Goal: Find contact information: Obtain details needed to contact an individual or organization

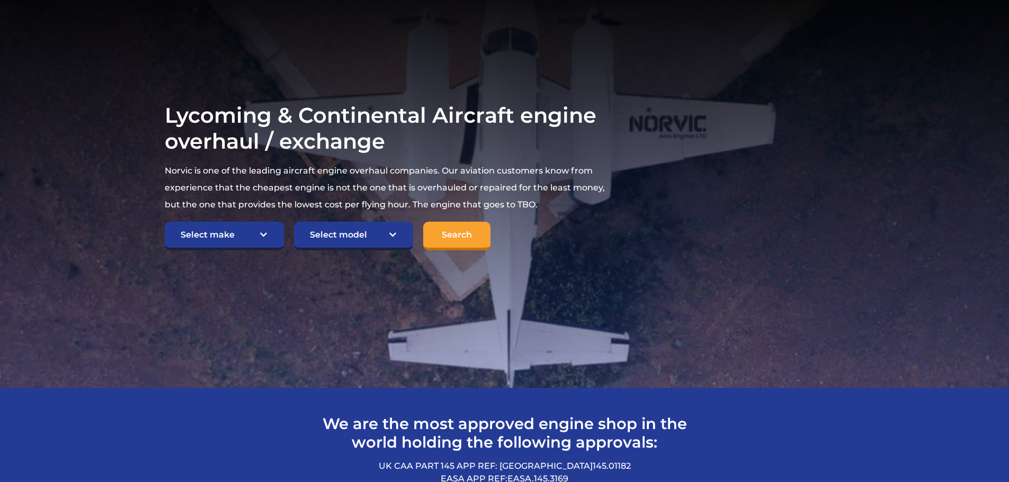
scroll to position [159, 0]
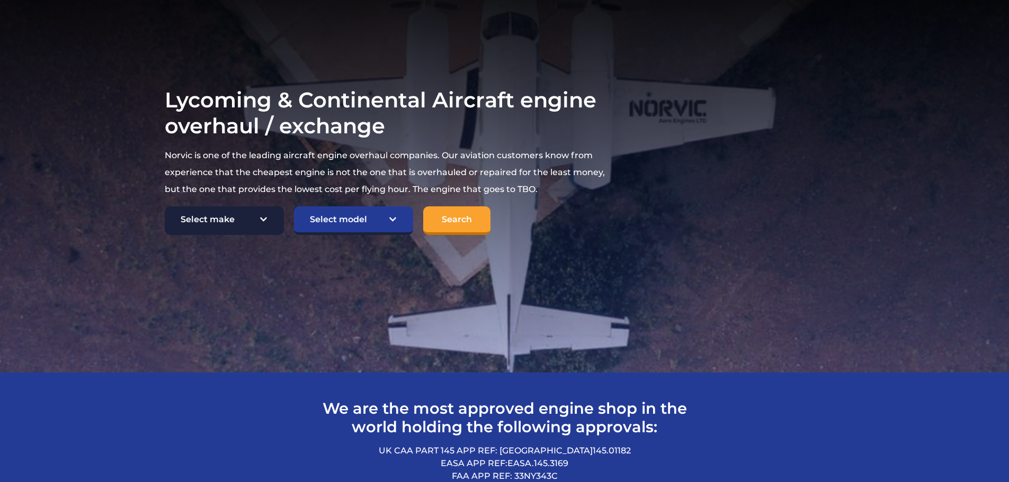
click at [245, 215] on select "Select make TCM Continental Lycoming" at bounding box center [224, 221] width 119 height 29
click at [241, 219] on select "Select make TCM Continental Lycoming" at bounding box center [224, 221] width 119 height 29
select select "TCM Continental"
click at [165, 207] on select "Select make TCM Continental Lycoming" at bounding box center [224, 221] width 119 height 29
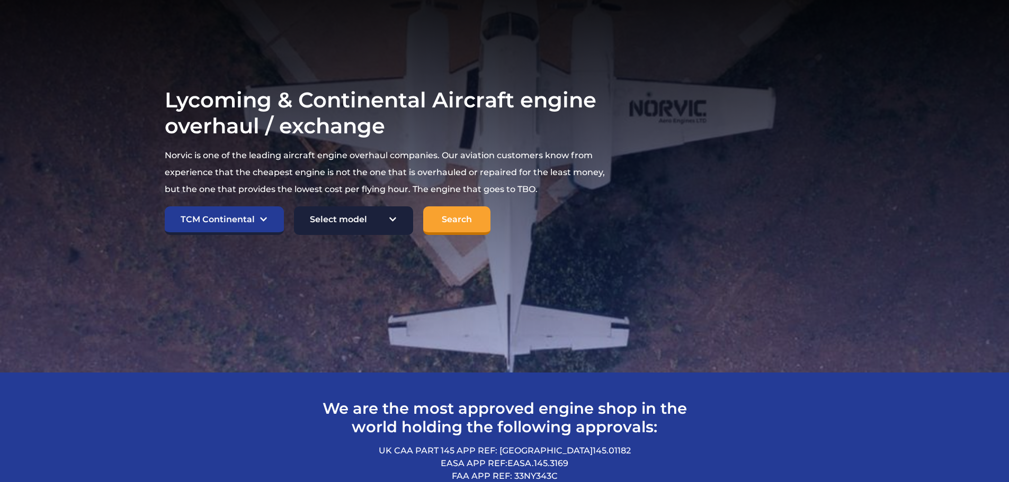
click at [344, 220] on select "Select model American Champion 7KCAB Bellanca Citabria IO-320-E2A Beech 23 Musk…" at bounding box center [353, 221] width 119 height 29
select select "991"
click at [294, 207] on select "Select model American Champion 7KCAB Bellanca Citabria IO-320-E2A Beech 23 Musk…" at bounding box center [353, 221] width 119 height 29
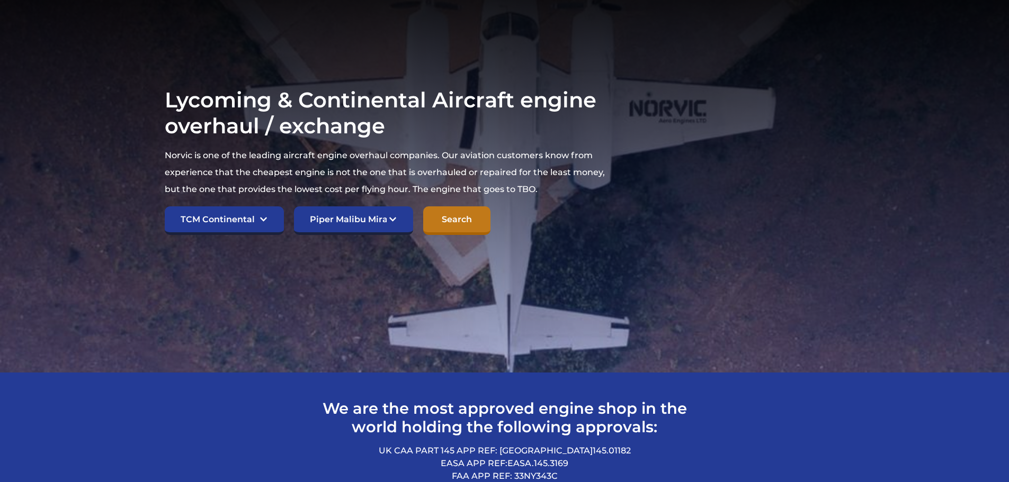
click at [464, 220] on input "Search" at bounding box center [456, 221] width 67 height 29
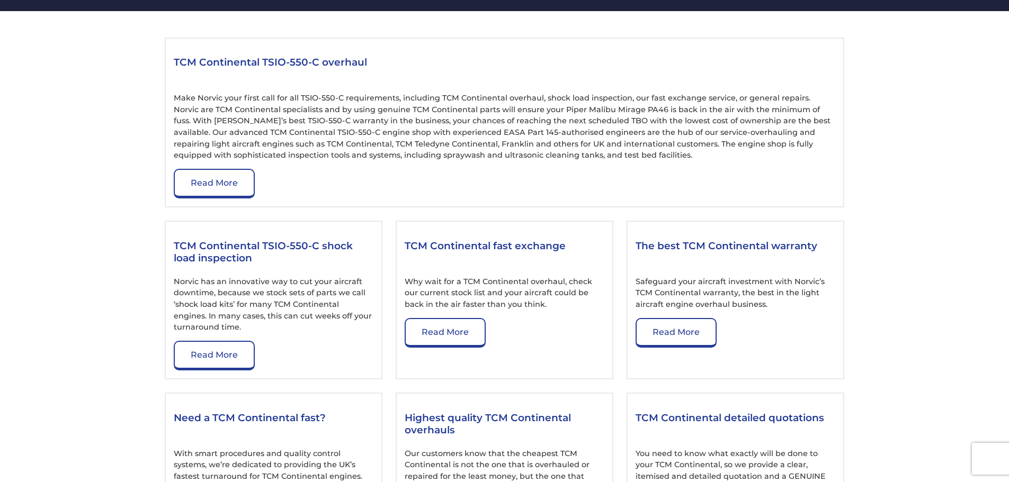
scroll to position [1218, 0]
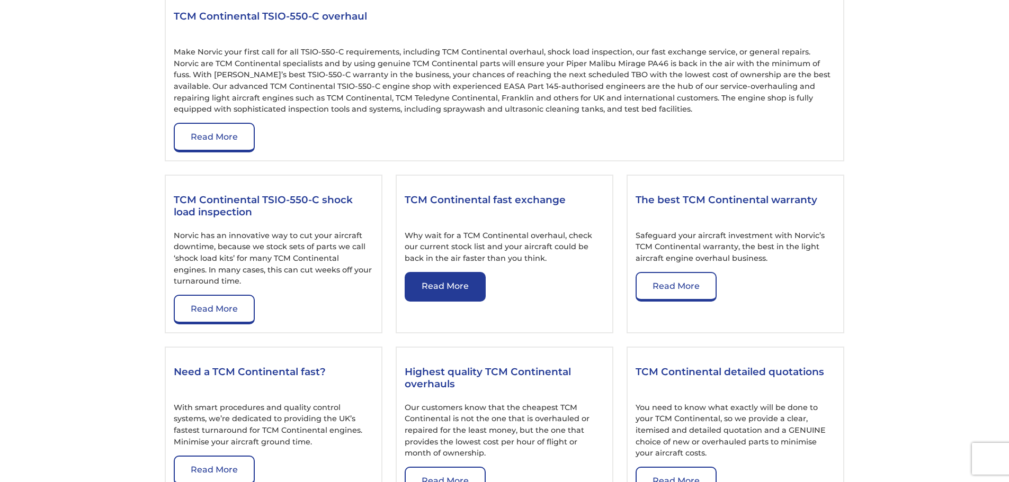
click at [467, 274] on link "Read More" at bounding box center [445, 287] width 81 height 30
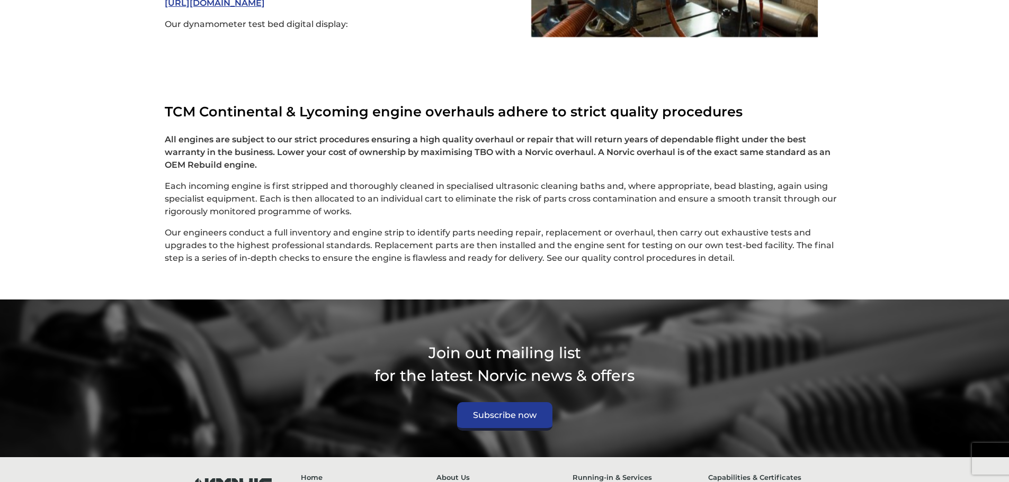
scroll to position [2766, 0]
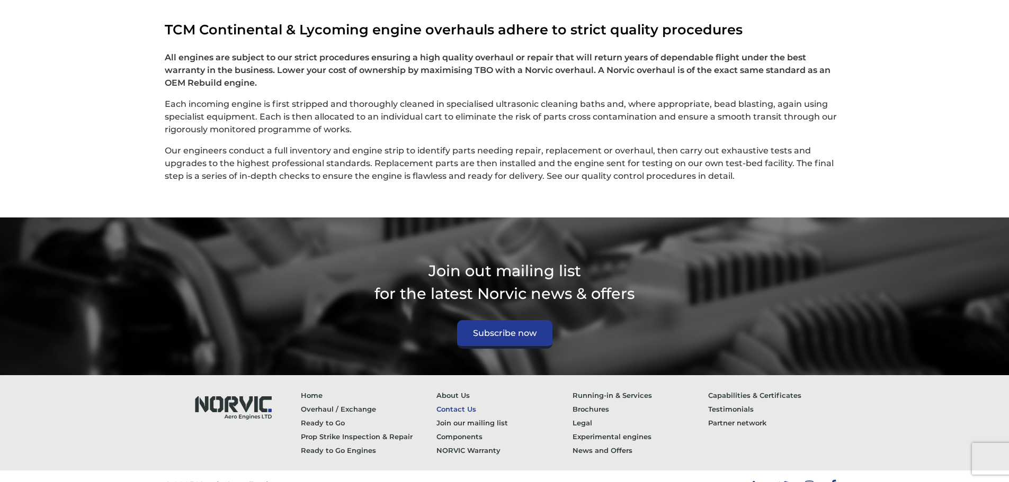
click at [463, 402] on link "Contact Us" at bounding box center [504, 409] width 136 height 14
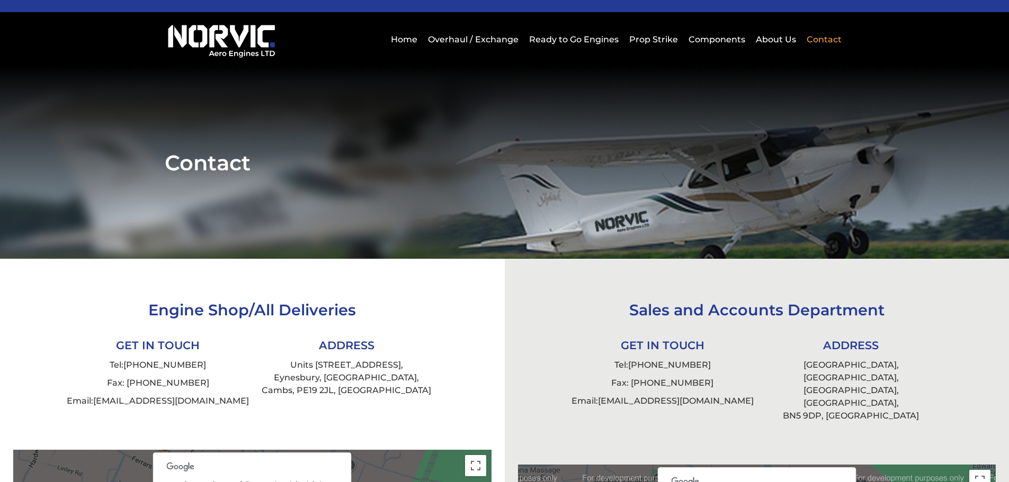
scroll to position [106, 0]
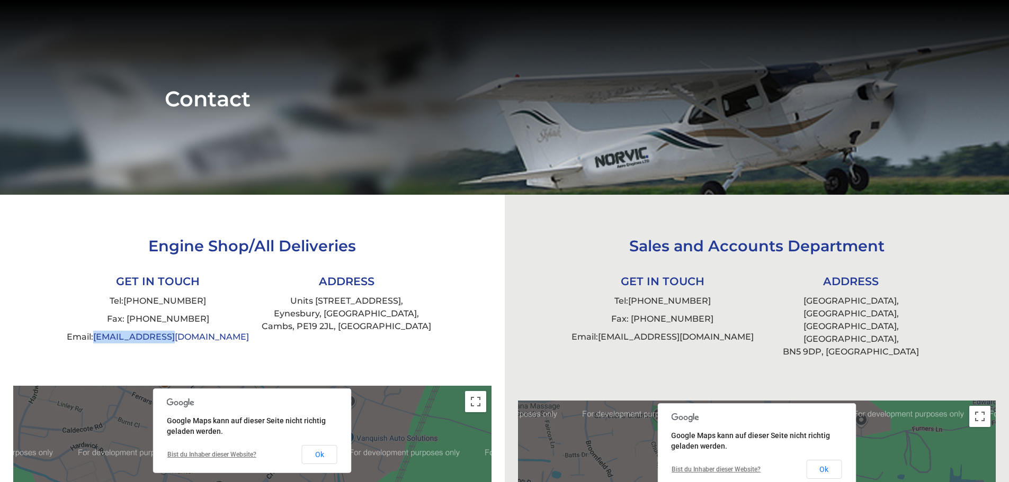
drag, startPoint x: 170, startPoint y: 340, endPoint x: 136, endPoint y: 342, distance: 34.5
click at [136, 342] on li "Email: info@norvic.com" at bounding box center [158, 337] width 189 height 18
copy link "[EMAIL_ADDRESS][DOMAIN_NAME]"
